Goal: Task Accomplishment & Management: Use online tool/utility

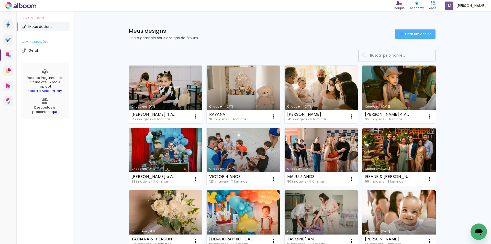
click at [175, 81] on link "Criado em [DATE]" at bounding box center [165, 95] width 73 height 58
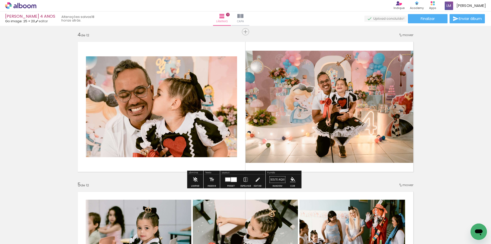
scroll to position [461, 0]
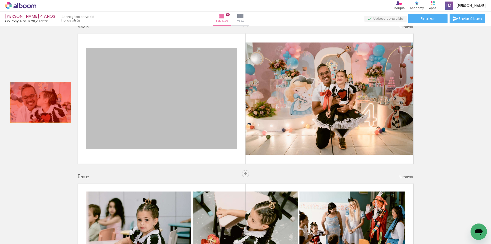
drag, startPoint x: 167, startPoint y: 101, endPoint x: 38, endPoint y: 102, distance: 128.7
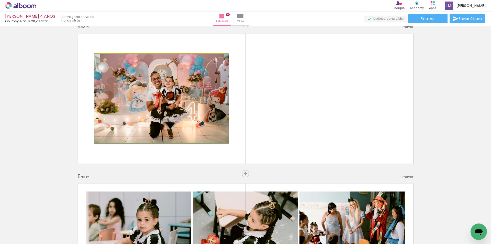
drag, startPoint x: 143, startPoint y: 101, endPoint x: 127, endPoint y: 110, distance: 18.4
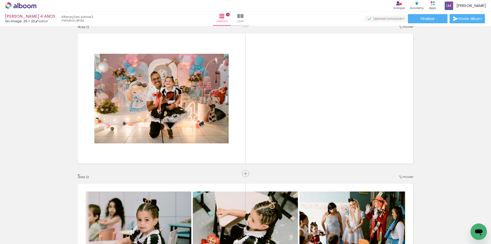
scroll to position [0, 286]
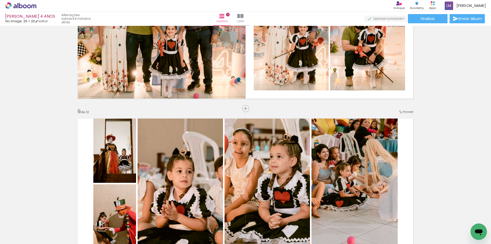
scroll to position [1126, 0]
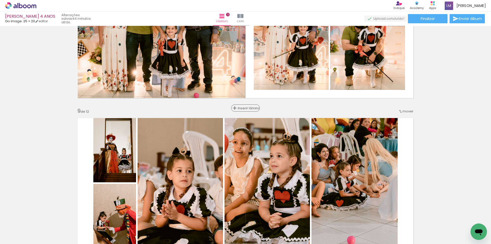
click at [241, 108] on span "Inserir lâmina" at bounding box center [248, 107] width 20 height 3
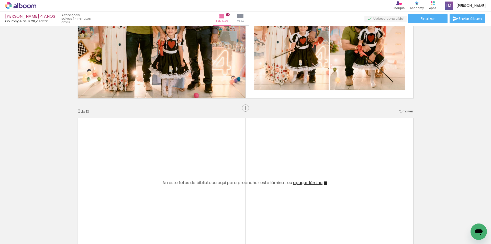
scroll to position [0, 3621]
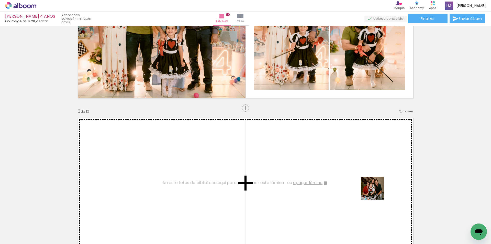
drag, startPoint x: 393, startPoint y: 228, endPoint x: 449, endPoint y: 244, distance: 57.9
click at [376, 190] on quentale-workspace at bounding box center [245, 122] width 491 height 244
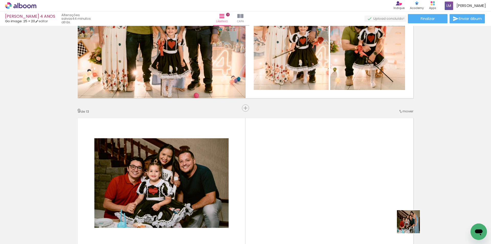
drag, startPoint x: 417, startPoint y: 230, endPoint x: 296, endPoint y: 147, distance: 147.5
click at [296, 147] on quentale-workspace at bounding box center [245, 122] width 491 height 244
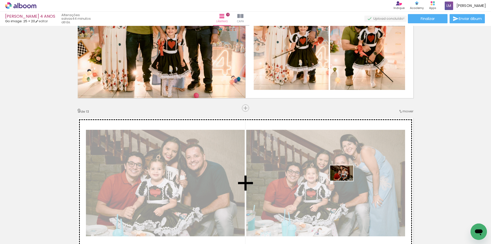
drag, startPoint x: 357, startPoint y: 228, endPoint x: 346, endPoint y: 181, distance: 48.8
click at [346, 181] on quentale-workspace at bounding box center [245, 122] width 491 height 244
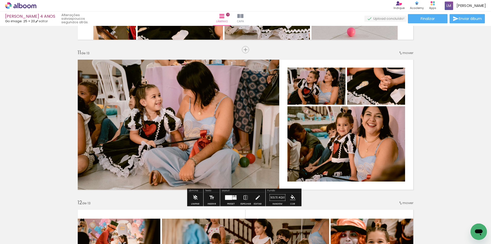
scroll to position [1458, 0]
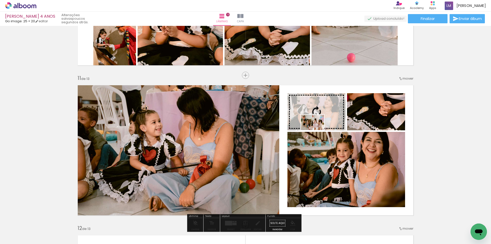
drag, startPoint x: 303, startPoint y: 232, endPoint x: 317, endPoint y: 130, distance: 103.0
click at [317, 130] on quentale-workspace at bounding box center [245, 122] width 491 height 244
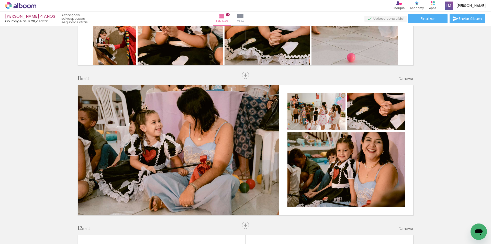
scroll to position [0, 1196]
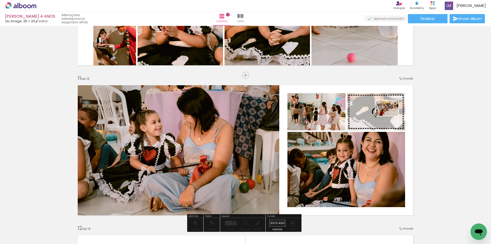
drag, startPoint x: 286, startPoint y: 228, endPoint x: 391, endPoint y: 116, distance: 154.1
click at [391, 116] on quentale-workspace at bounding box center [245, 122] width 491 height 244
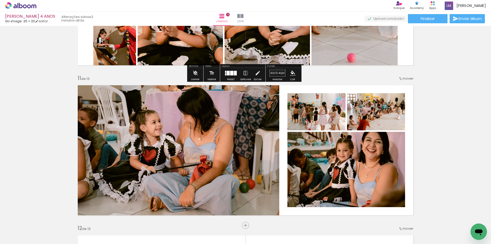
scroll to position [0, 1196]
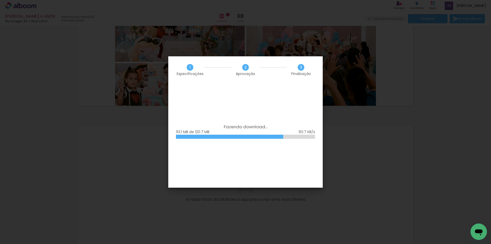
scroll to position [0, 1407]
click at [461, 80] on iron-overlay-backdrop at bounding box center [245, 122] width 491 height 244
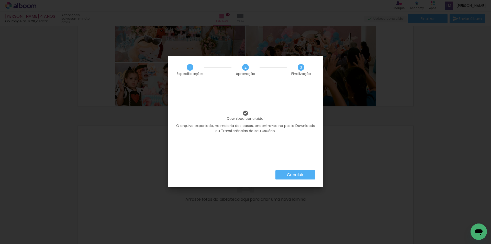
scroll to position [0, 1407]
click at [0, 0] on slot "Concluir" at bounding box center [0, 0] width 0 height 0
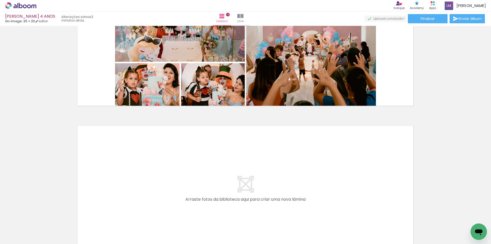
scroll to position [0, 1407]
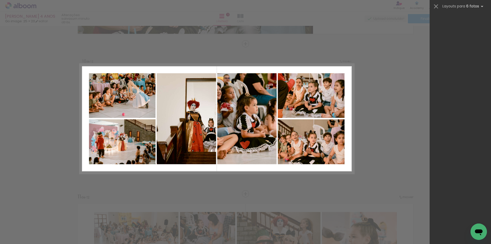
scroll to position [0, 1407]
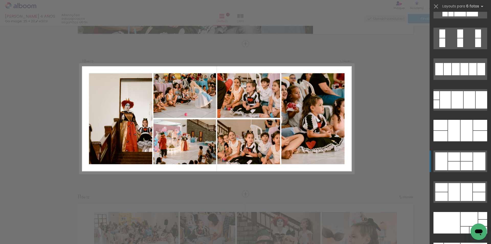
click at [461, 162] on div at bounding box center [467, 165] width 12 height 9
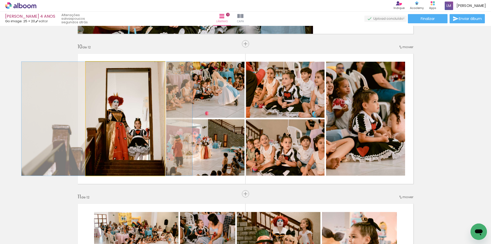
drag, startPoint x: 146, startPoint y: 147, endPoint x: 127, endPoint y: 149, distance: 18.3
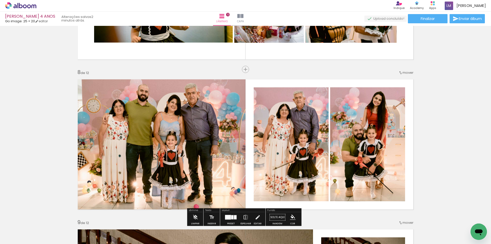
scroll to position [947, 0]
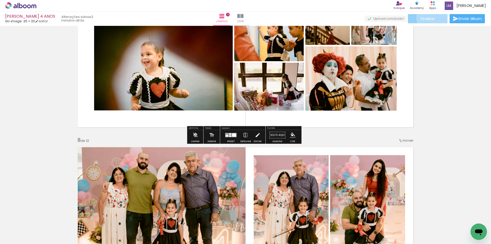
click at [431, 17] on span "Finalizar" at bounding box center [428, 19] width 14 height 4
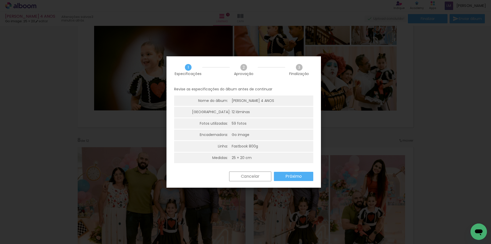
scroll to position [0, 1407]
click at [279, 177] on paper-button "Próximo" at bounding box center [293, 176] width 39 height 9
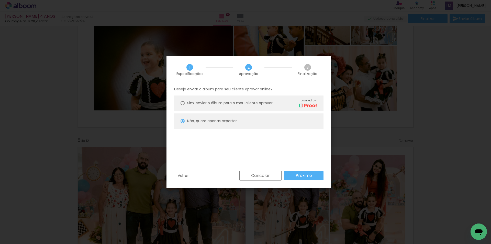
click at [315, 175] on paper-button "Próximo" at bounding box center [303, 175] width 39 height 9
type input "Alta, 300 DPI"
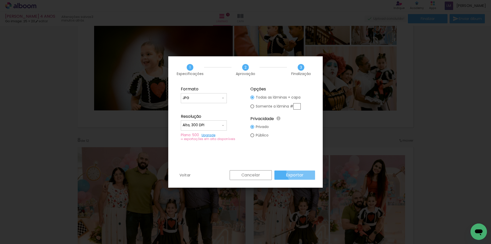
click at [303, 171] on paper-button "Exportar" at bounding box center [295, 174] width 41 height 9
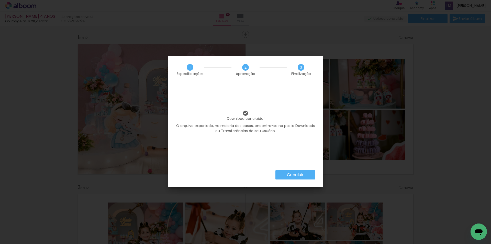
scroll to position [0, 1407]
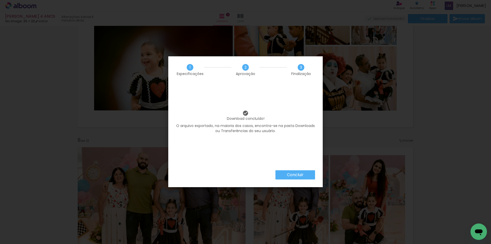
click at [294, 179] on paper-button "Concluir" at bounding box center [296, 174] width 40 height 9
